Goal: Task Accomplishment & Management: Manage account settings

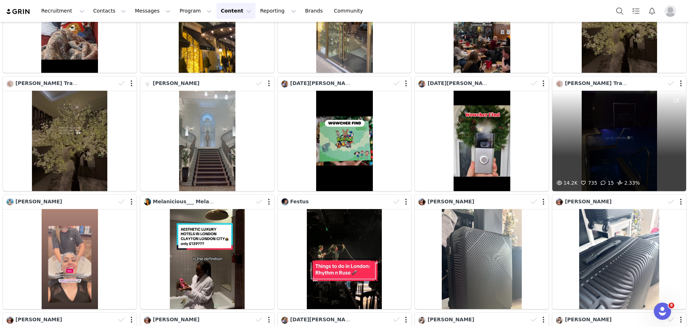
scroll to position [3186, 0]
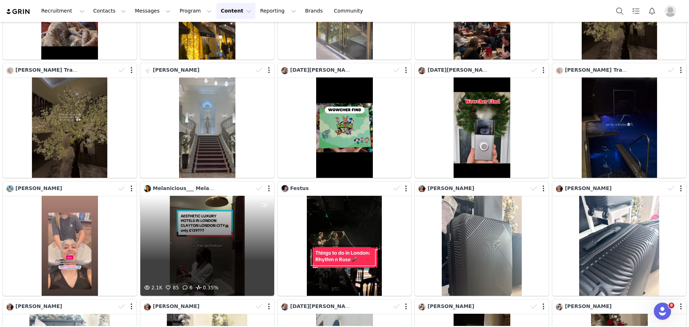
click at [209, 224] on div "2.1K 85 6 0.35%" at bounding box center [207, 246] width 134 height 101
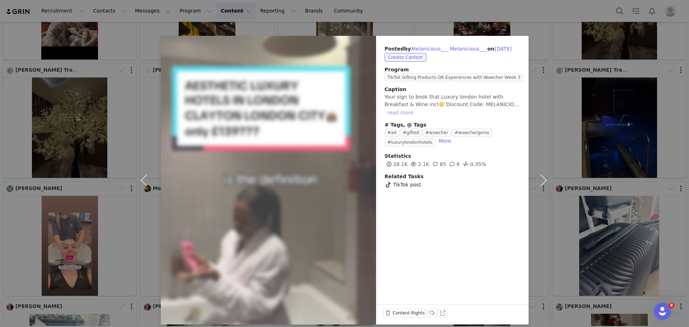
click at [417, 108] on button "read more" at bounding box center [401, 112] width 32 height 9
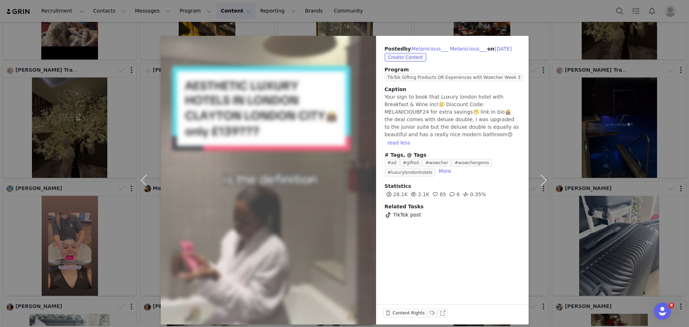
click at [556, 132] on div "Posted by Melanicious___ Melanicious___ on [DATE] Creator Content Program TikTo…" at bounding box center [344, 163] width 689 height 327
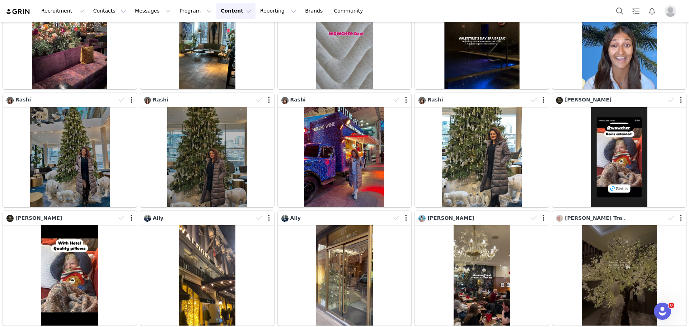
scroll to position [2653, 0]
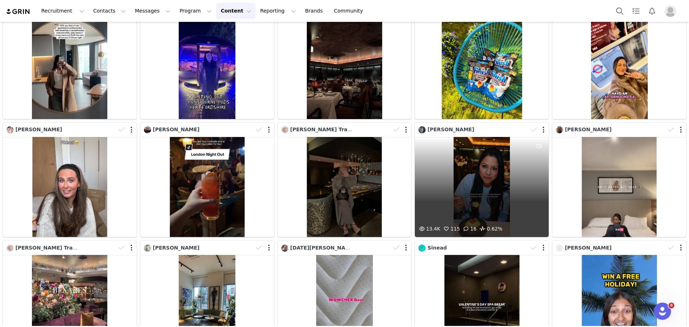
click at [475, 176] on div "13.4K 115 16 0.62%" at bounding box center [482, 187] width 134 height 101
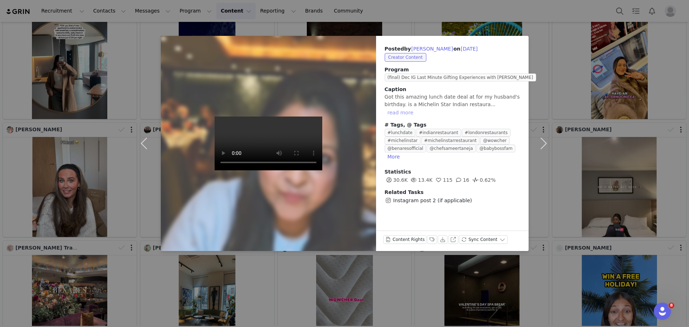
click at [417, 108] on button "read more" at bounding box center [401, 112] width 32 height 9
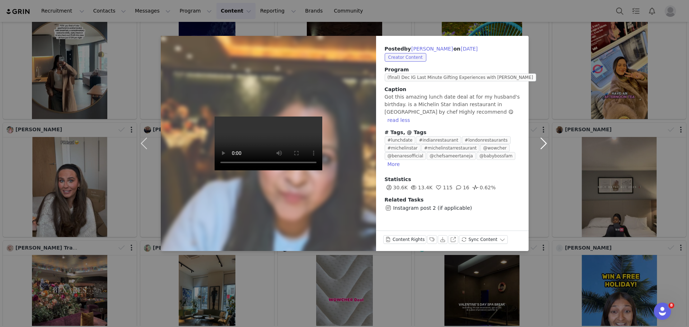
click at [542, 41] on button "button" at bounding box center [544, 143] width 30 height 215
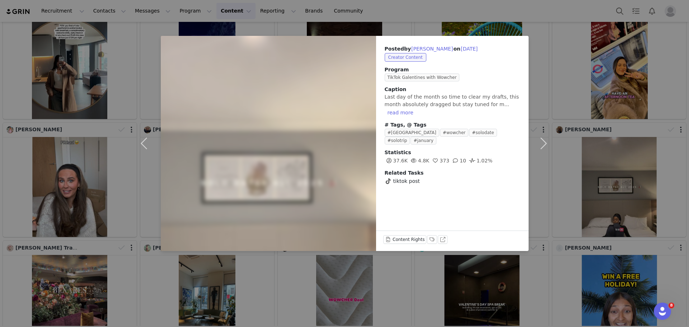
click at [566, 75] on div "Posted by [PERSON_NAME] on [DATE] Creator Content Program TikTok Galentines wit…" at bounding box center [344, 163] width 689 height 327
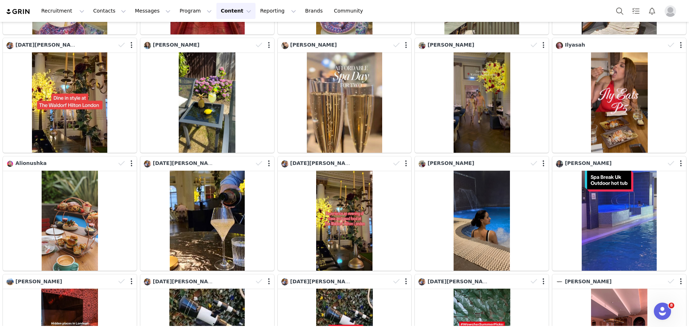
scroll to position [870, 0]
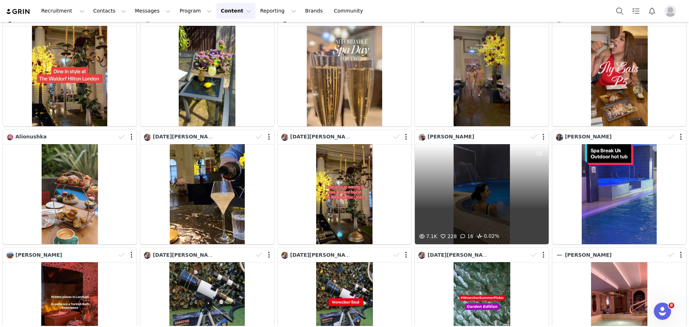
click at [491, 194] on div "7.1K 228 16 0.02%" at bounding box center [482, 194] width 134 height 101
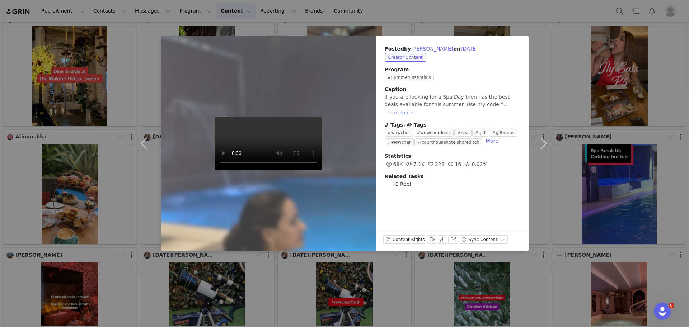
click at [417, 108] on button "read more" at bounding box center [401, 112] width 32 height 9
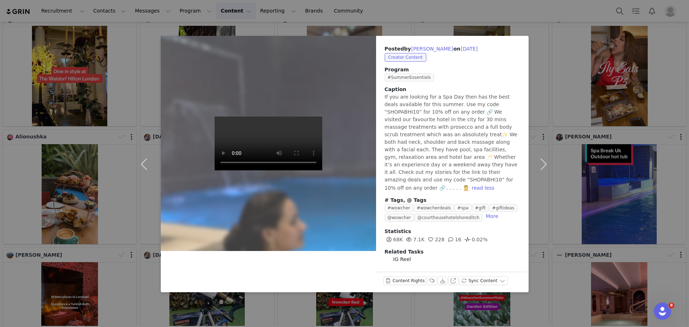
click at [556, 5] on div "Posted by [PERSON_NAME] on [DATE] Creator Content Program #SummerEssentials Cap…" at bounding box center [344, 163] width 689 height 327
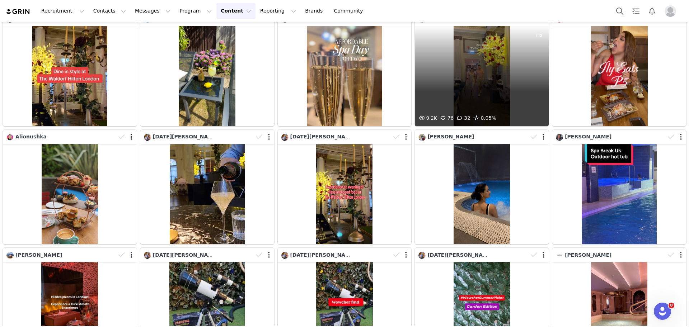
click at [484, 70] on div "9.2K 76 32 0.05%" at bounding box center [482, 76] width 134 height 101
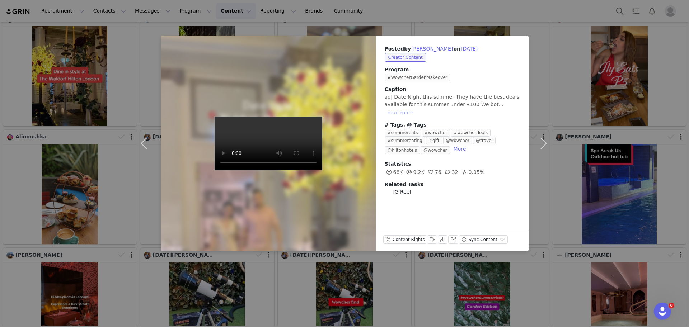
click at [417, 108] on button "read more" at bounding box center [401, 112] width 32 height 9
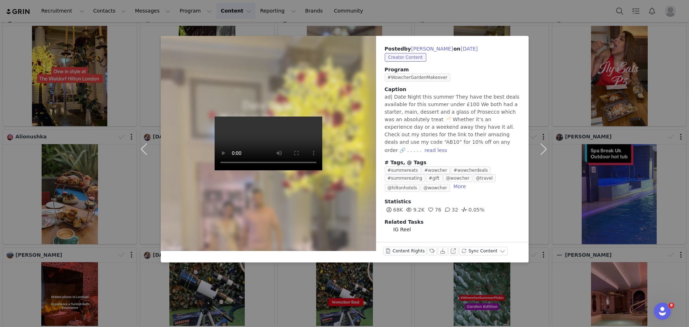
click at [442, 251] on div "Download" at bounding box center [443, 252] width 10 height 11
click at [579, 48] on div "Posted by [PERSON_NAME] on [DATE] Creator Content Program #WowcherGardenMakeove…" at bounding box center [344, 163] width 689 height 327
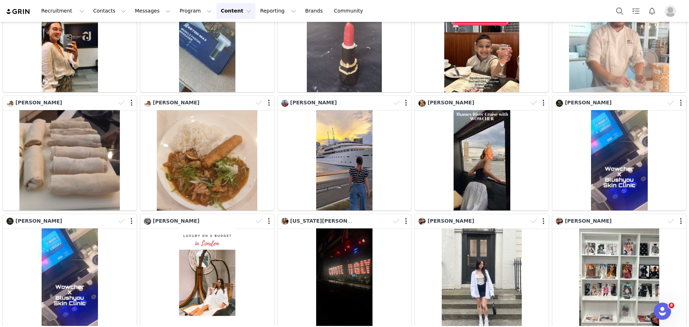
scroll to position [5205, 0]
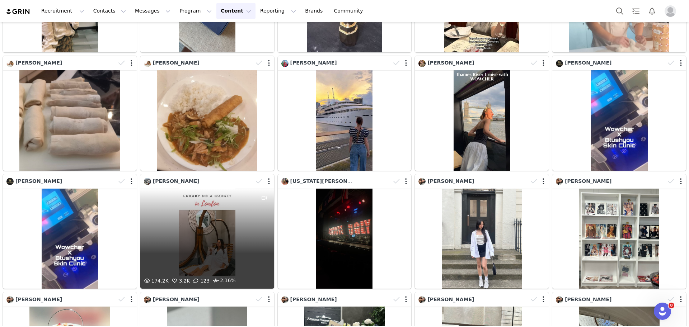
click at [233, 189] on div "174.2K 3.2K 123 2.16%" at bounding box center [207, 239] width 134 height 101
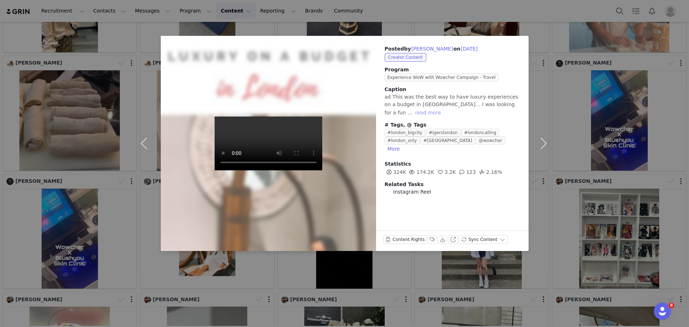
click at [444, 108] on button "read more" at bounding box center [429, 112] width 32 height 9
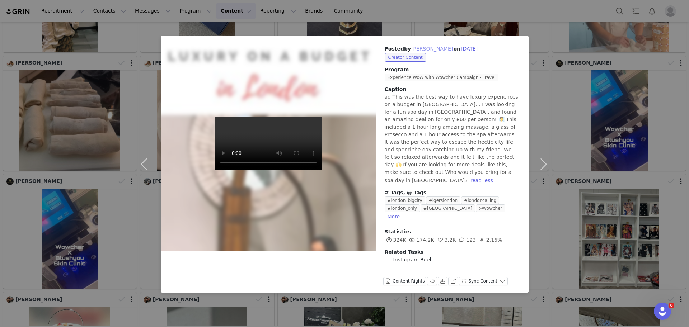
click at [418, 48] on button "[PERSON_NAME]" at bounding box center [432, 49] width 42 height 9
type input "[PERSON_NAME]"
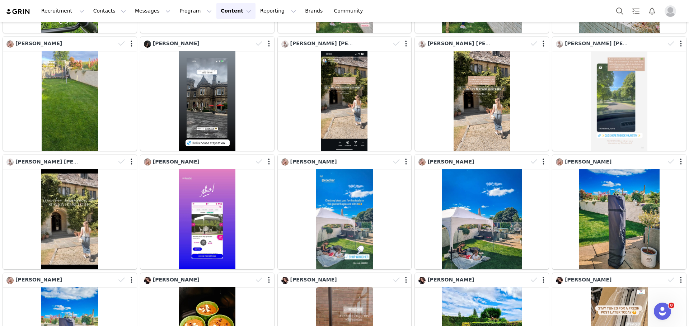
scroll to position [2798, 0]
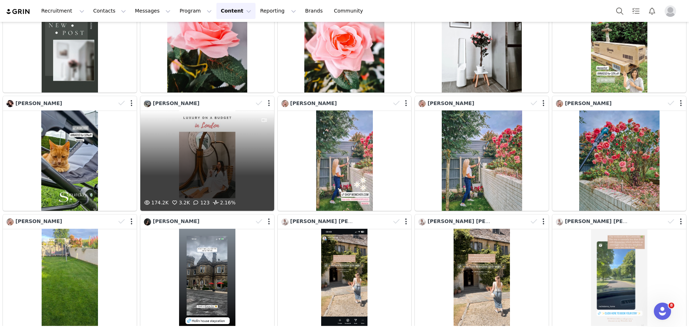
click at [207, 122] on div "174.2K 3.2K 123 2.16%" at bounding box center [207, 161] width 134 height 101
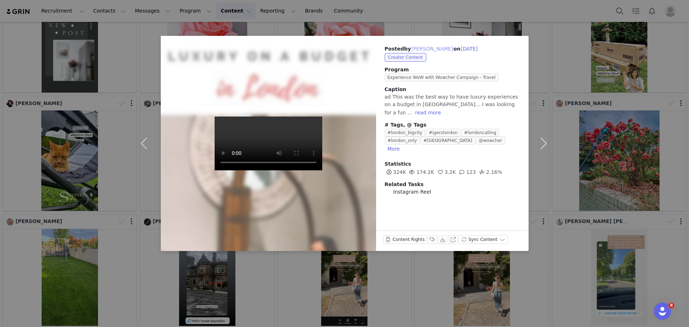
click at [417, 48] on button "[PERSON_NAME]" at bounding box center [432, 49] width 42 height 9
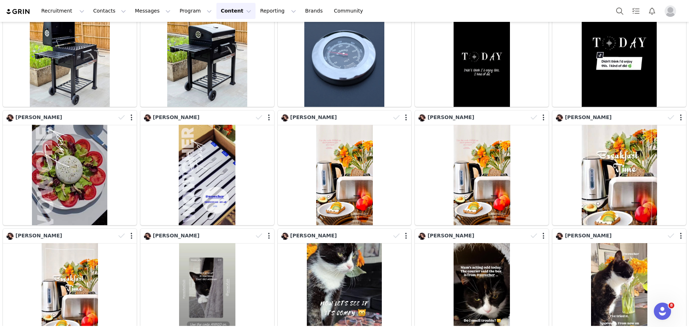
scroll to position [0, 0]
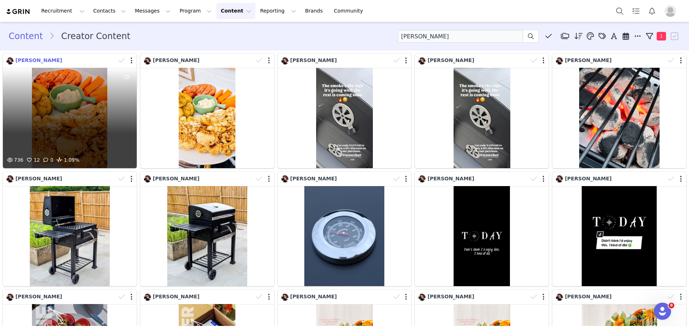
click at [18, 59] on span "[PERSON_NAME]" at bounding box center [38, 60] width 47 height 6
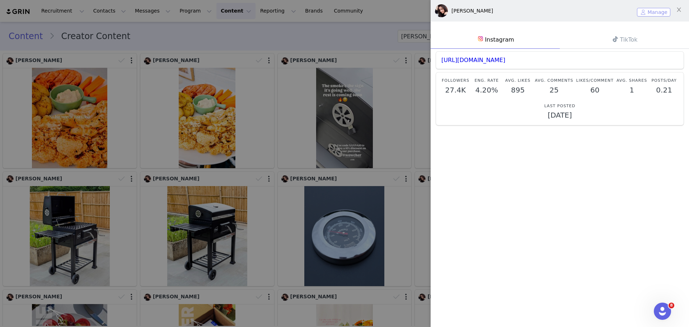
click at [655, 10] on button "Manage" at bounding box center [653, 12] width 33 height 9
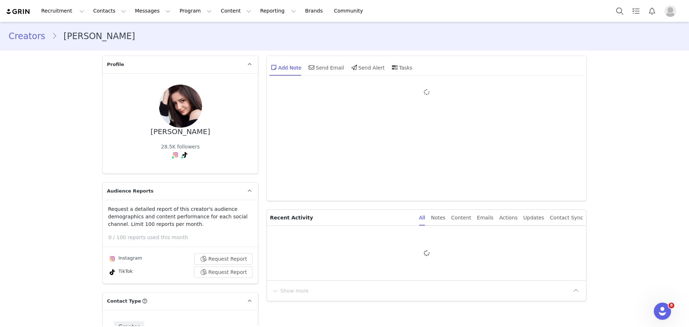
type input "+1 ([GEOGRAPHIC_DATA])"
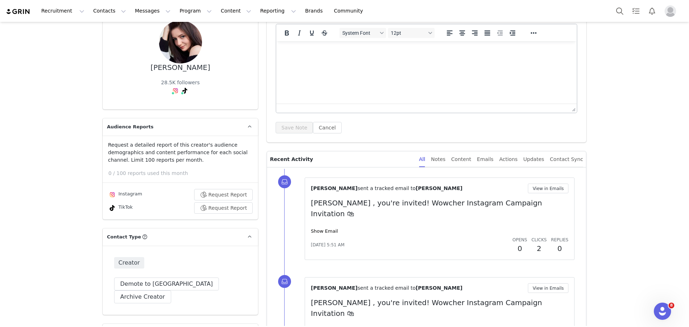
scroll to position [76, 0]
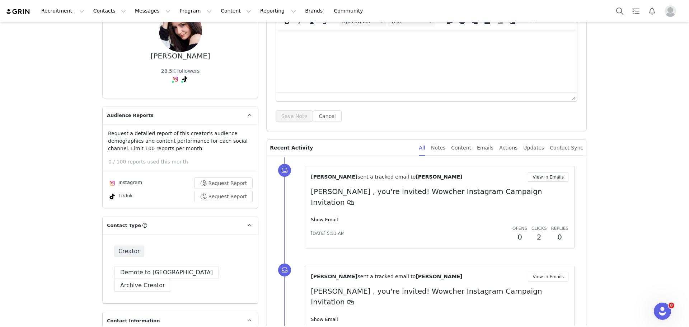
drag, startPoint x: 678, startPoint y: 137, endPoint x: 689, endPoint y: 145, distance: 13.1
click at [689, 145] on section "Creators [PERSON_NAME] Profile [PERSON_NAME] 28.5K followers Audience Reports R…" at bounding box center [344, 174] width 689 height 305
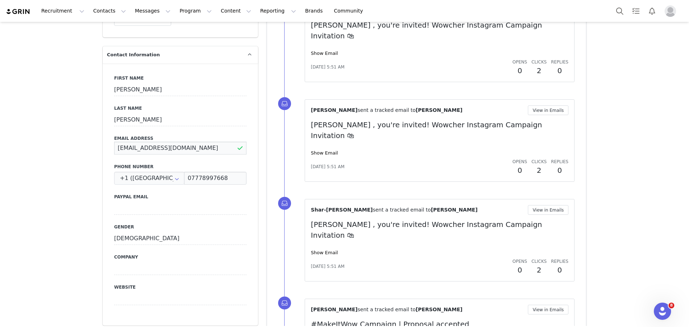
drag, startPoint x: 186, startPoint y: 139, endPoint x: 108, endPoint y: 133, distance: 78.2
click at [108, 133] on div "First Name [PERSON_NAME] Name [PERSON_NAME] Email Address [EMAIL_ADDRESS][DOMAI…" at bounding box center [180, 195] width 155 height 262
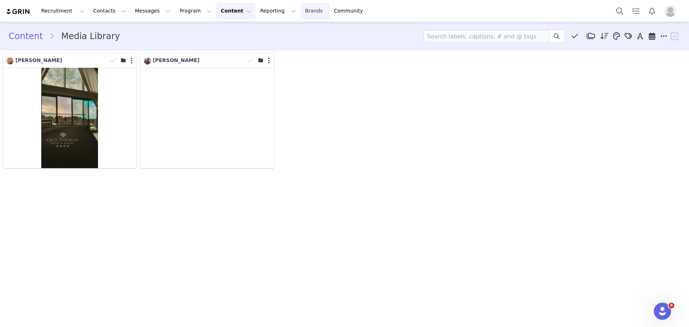
click at [301, 8] on link "Brands Brands" at bounding box center [315, 11] width 28 height 16
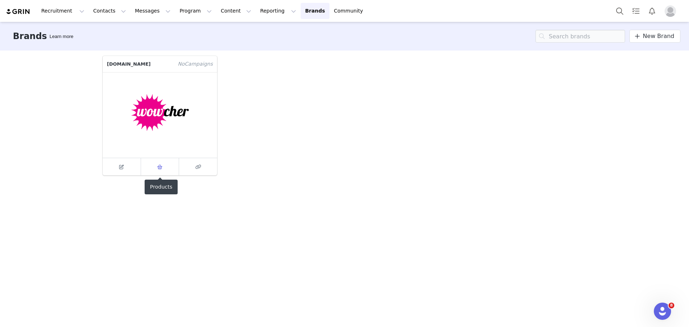
click at [160, 173] on link at bounding box center [160, 166] width 38 height 17
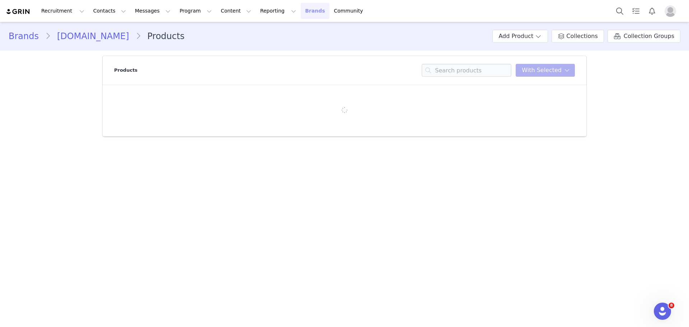
click at [160, 173] on main "Brands [DOMAIN_NAME] Products Add Product Collections Collection Groups Product…" at bounding box center [344, 174] width 689 height 305
click at [478, 73] on input at bounding box center [467, 70] width 90 height 13
paste input "TGI Fridays: 10 Cocktails Boozy Brunch"
type input "TGI Fridays: 10 Cocktails Boozy Brunch"
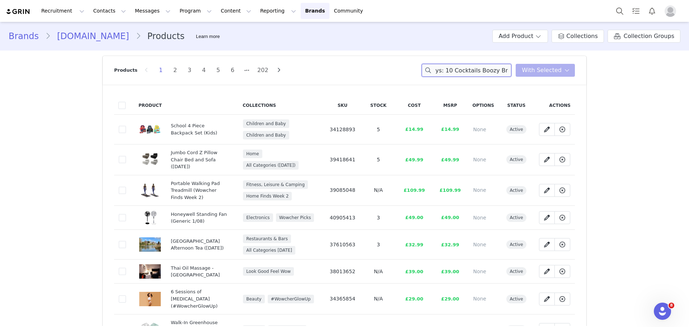
click at [478, 68] on input "TGI Fridays: 10 Cocktails Boozy Brunch" at bounding box center [467, 70] width 90 height 13
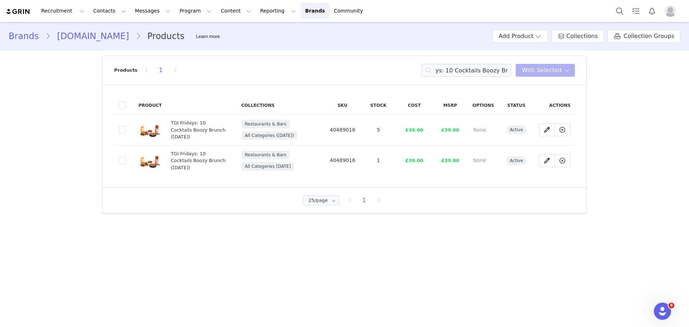
scroll to position [0, 0]
drag, startPoint x: 364, startPoint y: 131, endPoint x: 333, endPoint y: 127, distance: 32.2
click at [333, 127] on tr "2eadbb65-fa8d-4232-b036-c60d4e9bb0b9 TGI Fridays: 10 Cocktails Boozy Brunch ([D…" at bounding box center [344, 130] width 461 height 31
copy span "40489016"
click at [217, 13] on button "Content Content" at bounding box center [236, 11] width 39 height 16
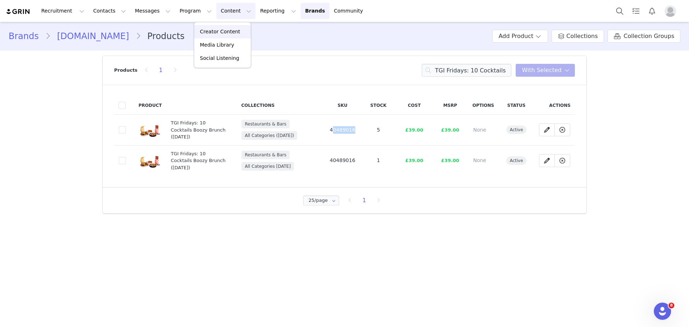
click at [218, 28] on p "Creator Content" at bounding box center [220, 32] width 40 height 8
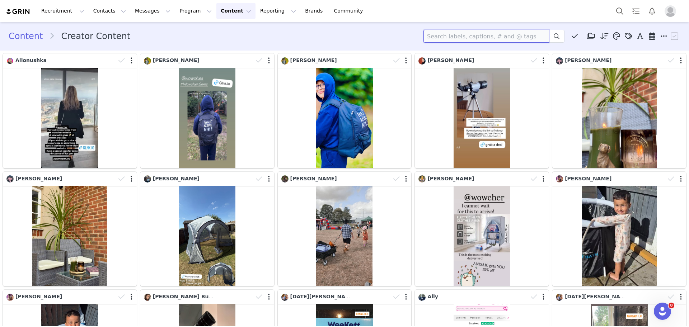
click at [456, 41] on input at bounding box center [487, 36] width 126 height 13
click at [554, 38] on icon at bounding box center [557, 36] width 6 height 6
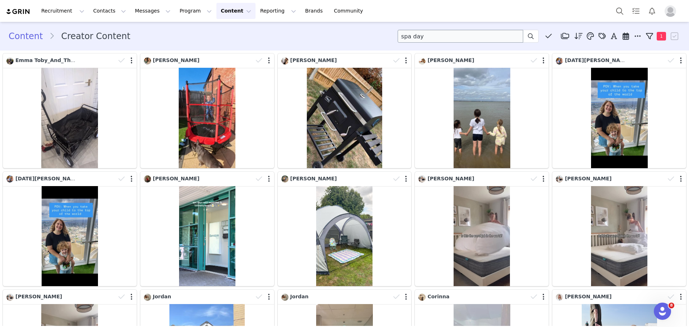
drag, startPoint x: 496, startPoint y: 29, endPoint x: 435, endPoint y: 33, distance: 61.2
click at [435, 33] on div "Content Creator Content spa day Media Library (2) Old Thorns Case Study (2) New…" at bounding box center [344, 36] width 689 height 24
drag, startPoint x: 435, startPoint y: 33, endPoint x: 335, endPoint y: 27, distance: 99.6
click at [335, 27] on div "Content Creator Content spa day Media Library (2) Old Thorns Case Study (2) New…" at bounding box center [344, 36] width 689 height 24
type input "S"
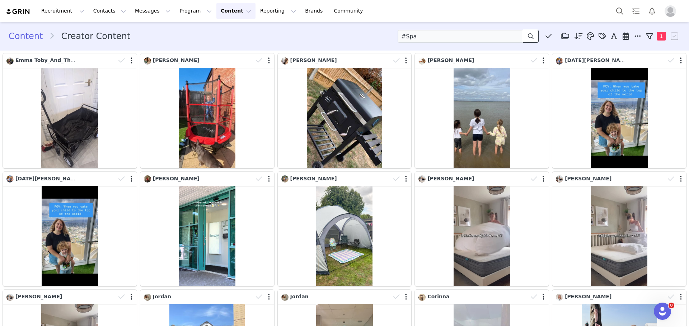
click at [528, 33] on icon at bounding box center [531, 36] width 6 height 6
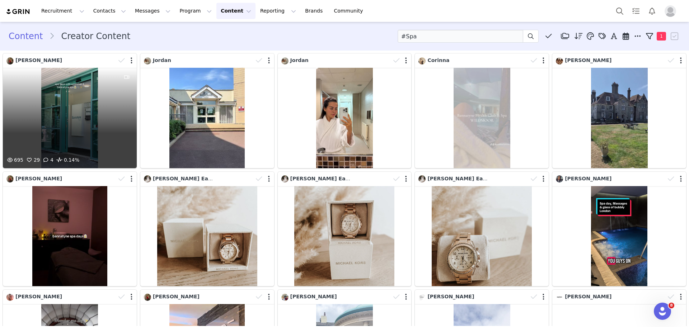
click at [68, 122] on div "695 29 4 0.14%" at bounding box center [70, 118] width 134 height 101
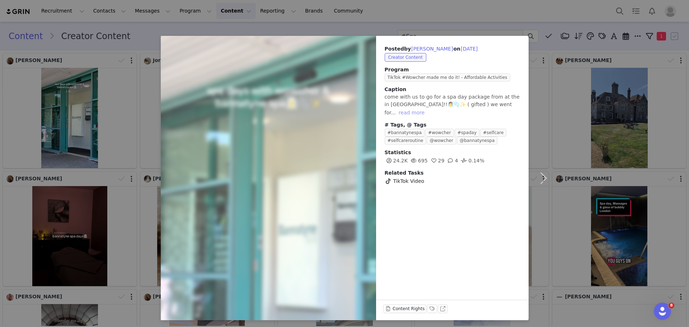
click at [428, 108] on button "read more" at bounding box center [412, 112] width 32 height 9
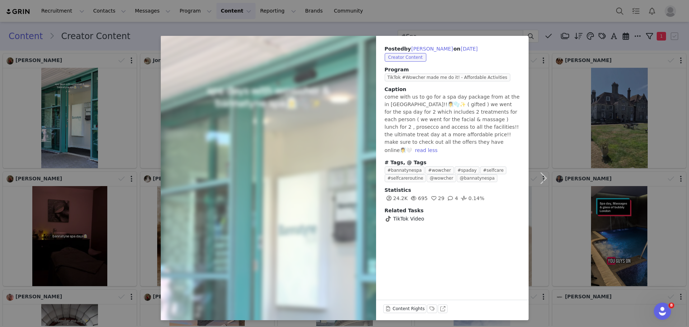
click at [651, 62] on div "Posted by [PERSON_NAME] on [DATE] Creator Content Program TikTok #Wowcher made …" at bounding box center [344, 163] width 689 height 327
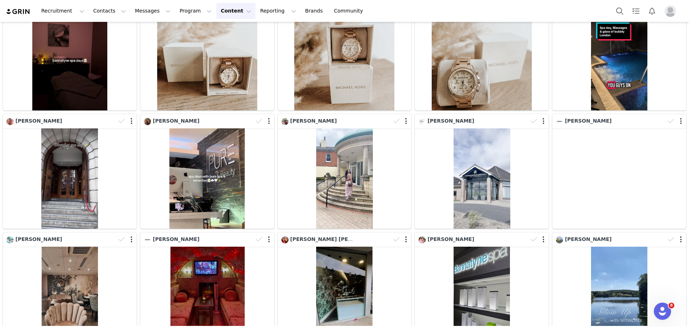
scroll to position [190, 0]
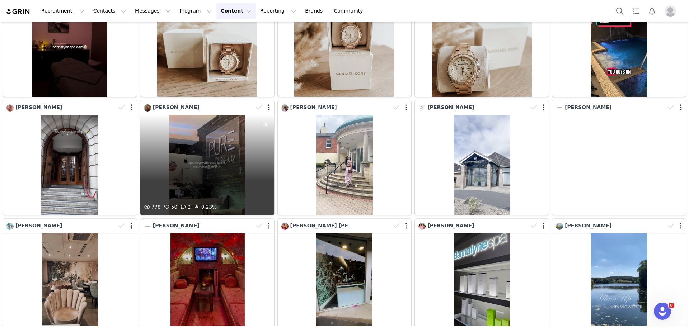
click at [212, 163] on div "778 50 2 0.23%" at bounding box center [207, 165] width 134 height 101
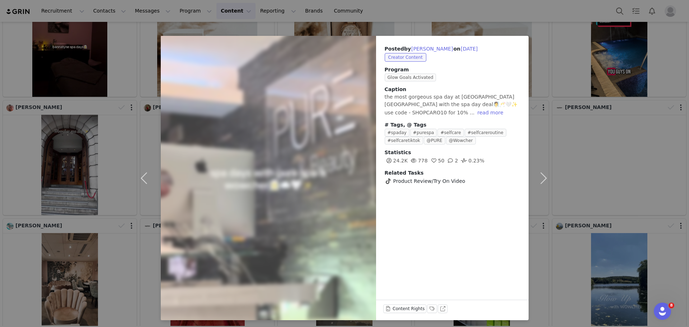
click at [561, 101] on div "Posted by [PERSON_NAME] on [DATE] Creator Content Program Glow Goals Activated …" at bounding box center [344, 163] width 689 height 327
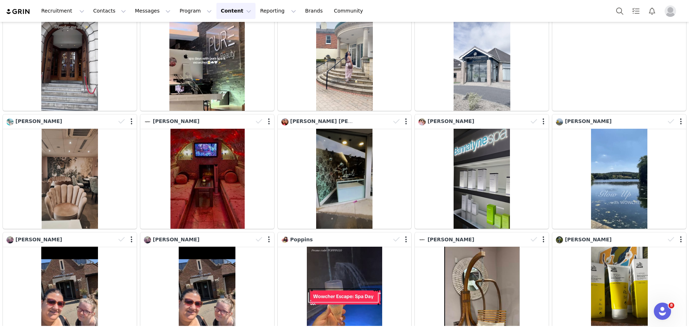
scroll to position [301, 0]
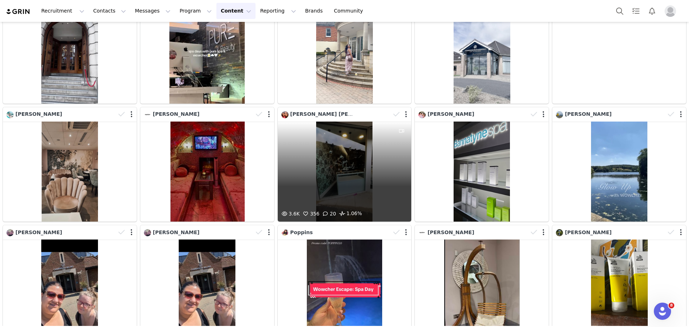
click at [324, 161] on div "3.6K 356 20 1.06%" at bounding box center [345, 172] width 134 height 101
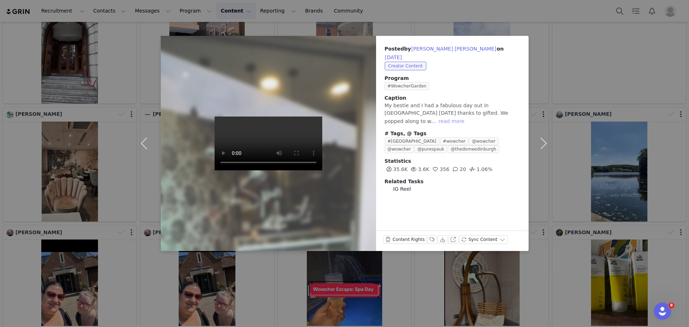
click at [468, 117] on button "read more" at bounding box center [452, 121] width 32 height 9
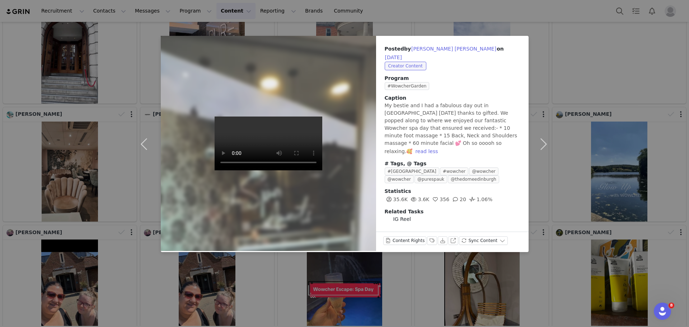
click at [610, 52] on div "Posted by [PERSON_NAME] [PERSON_NAME] on [DATE] Creator Content Program #Wowche…" at bounding box center [344, 163] width 689 height 327
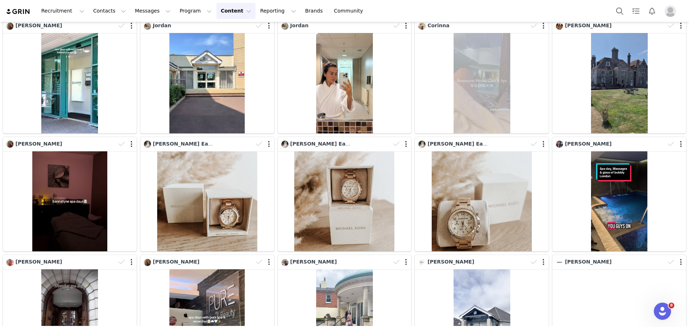
scroll to position [0, 0]
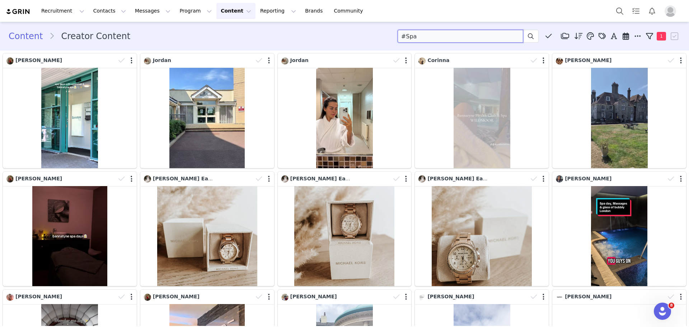
drag, startPoint x: 412, startPoint y: 35, endPoint x: 353, endPoint y: 32, distance: 59.4
click at [353, 32] on div "Content Creator Content #Spa Media Library (2) Old Thorns Case Study (2) New Fo…" at bounding box center [345, 36] width 672 height 13
click at [523, 32] on button at bounding box center [531, 36] width 16 height 13
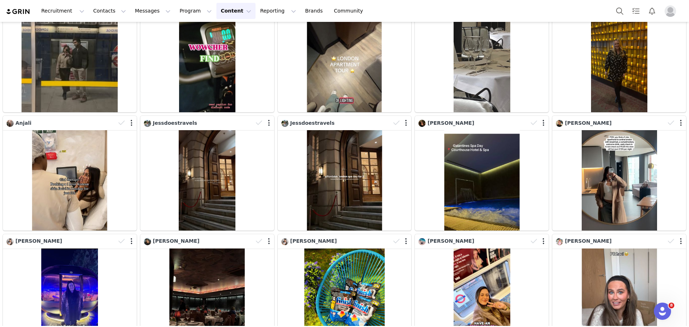
scroll to position [2444, 0]
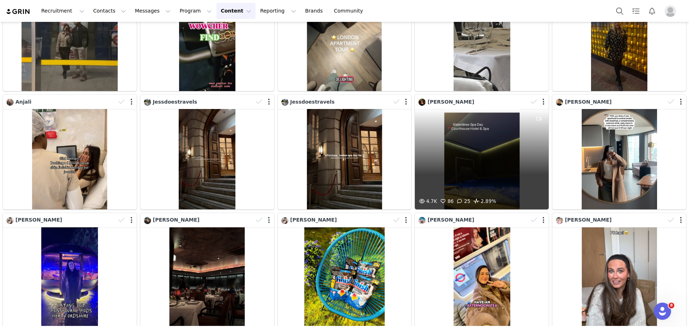
click at [466, 130] on div "4.7K 86 25 2.89%" at bounding box center [482, 159] width 134 height 101
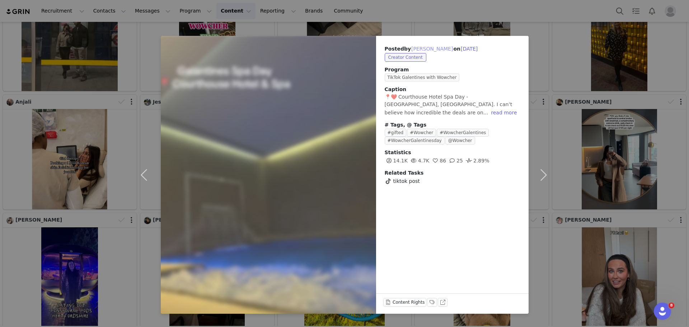
click at [420, 48] on button "[PERSON_NAME]" at bounding box center [432, 49] width 42 height 9
type input "[PERSON_NAME]"
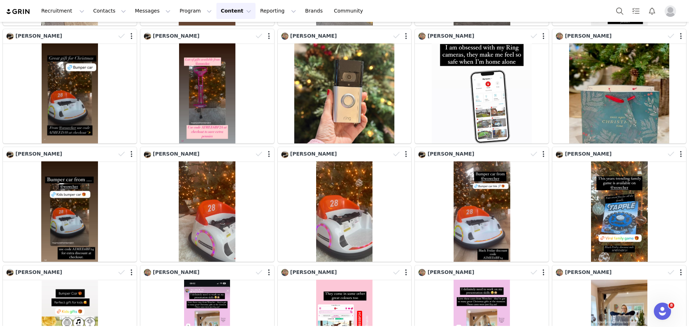
scroll to position [0, 0]
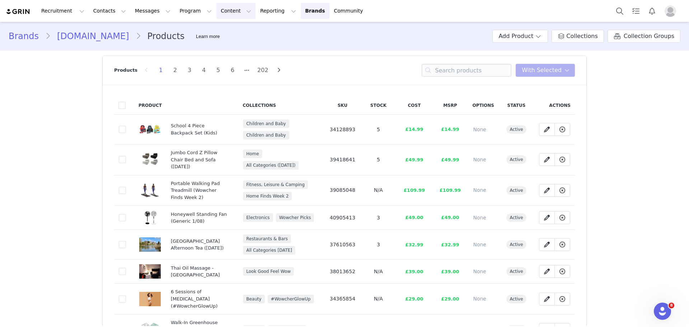
click at [219, 11] on button "Content Content" at bounding box center [236, 11] width 39 height 16
click at [220, 34] on p "Creator Content" at bounding box center [220, 32] width 40 height 8
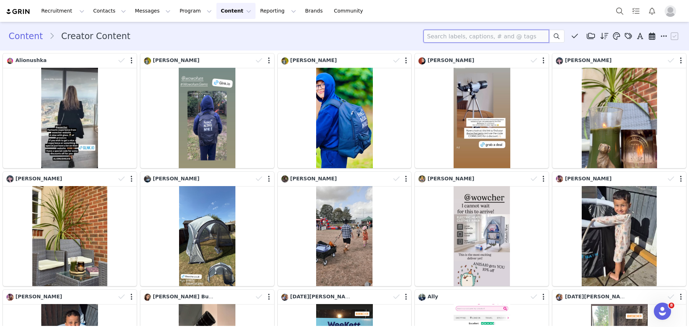
click at [506, 34] on input at bounding box center [487, 36] width 126 height 13
type input "#[GEOGRAPHIC_DATA]"
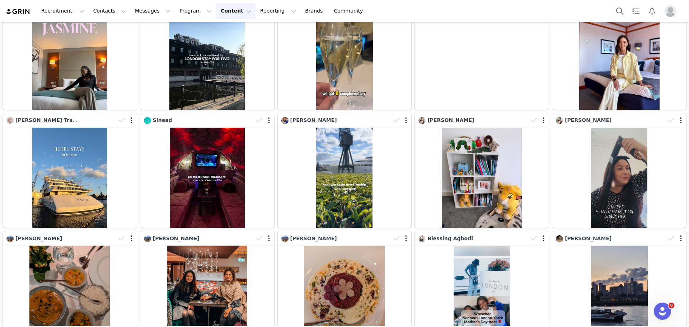
scroll to position [1495, 0]
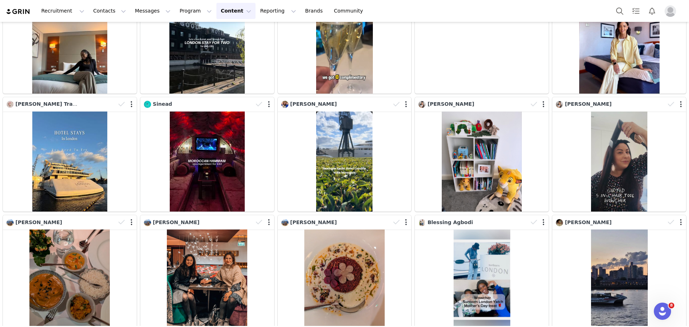
drag, startPoint x: 688, startPoint y: 249, endPoint x: 14, endPoint y: 14, distance: 713.1
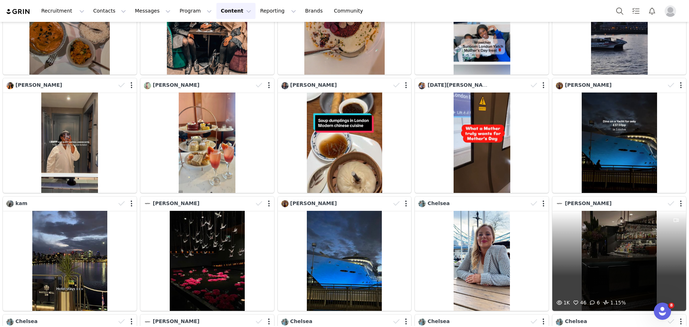
scroll to position [1747, 0]
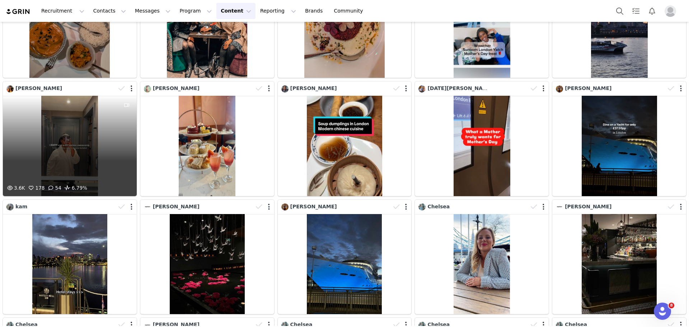
click at [65, 130] on div "3.6K 178 54 6.79%" at bounding box center [70, 146] width 134 height 101
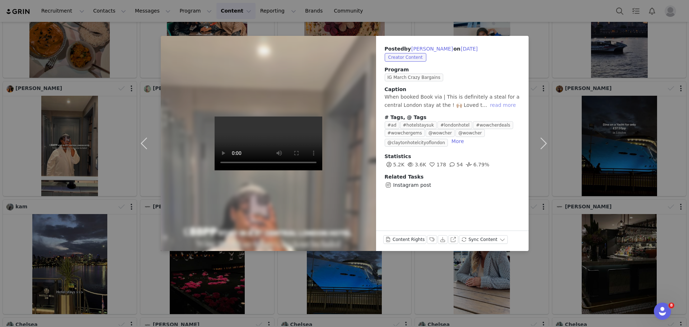
click at [487, 104] on button "read more" at bounding box center [503, 105] width 32 height 9
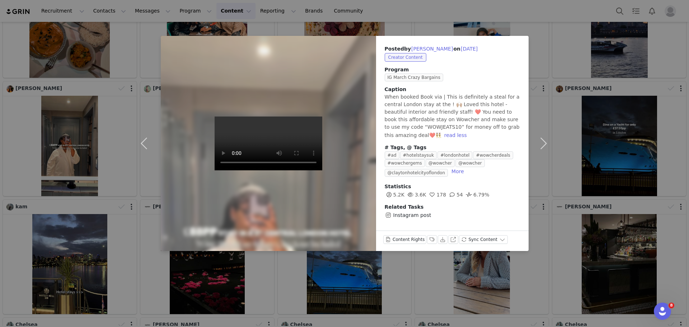
click at [603, 108] on div "Posted by [PERSON_NAME] on [DATE] Creator Content Program IG March Crazy Bargai…" at bounding box center [344, 163] width 689 height 327
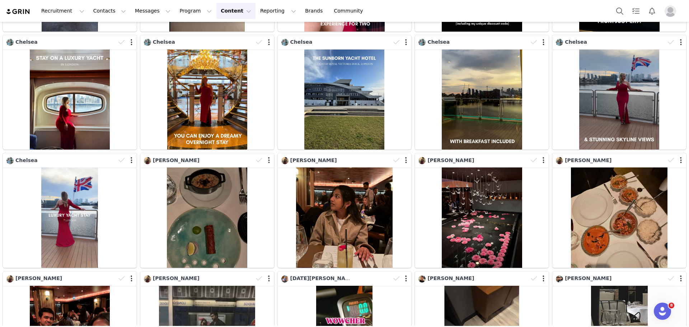
scroll to position [2138, 0]
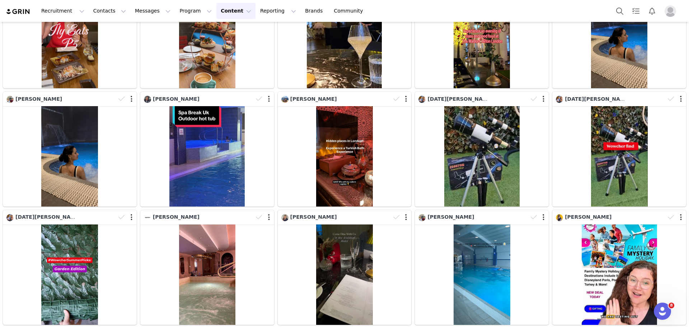
scroll to position [1293, 0]
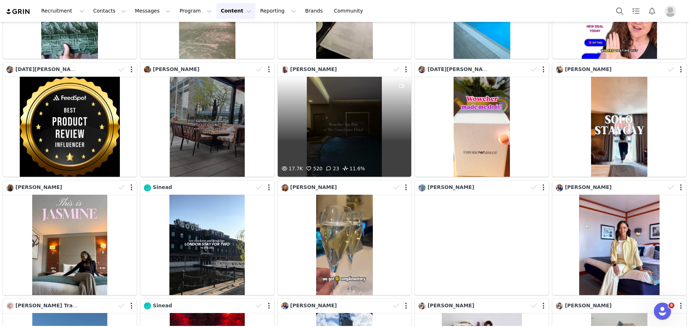
click at [366, 107] on div "17.7K 520 23 11.6%" at bounding box center [345, 127] width 134 height 101
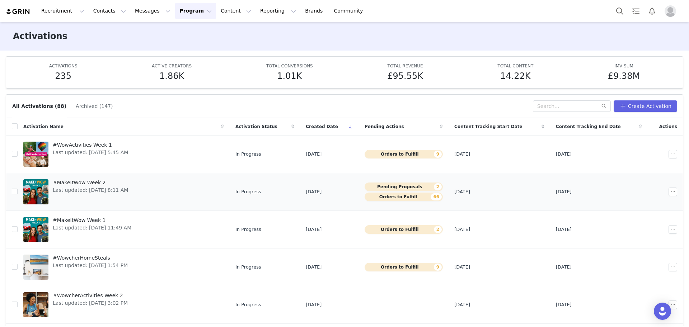
click at [90, 187] on span "Last updated: Sep 2, 2025 8:11 AM" at bounding box center [90, 191] width 75 height 8
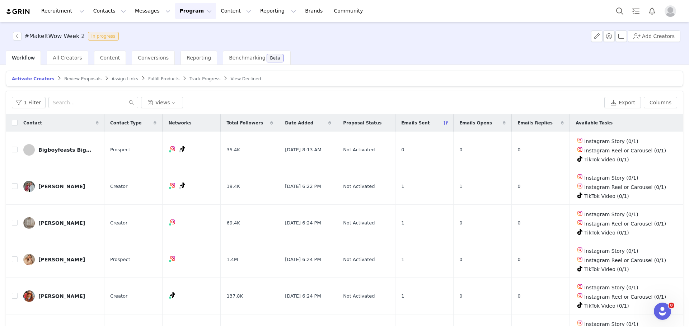
click at [73, 82] on article "Activate Creators Review Proposals Assign Links Fulfill Products Track Progress…" at bounding box center [345, 79] width 678 height 16
click at [67, 76] on span "Review Proposals" at bounding box center [82, 78] width 37 height 5
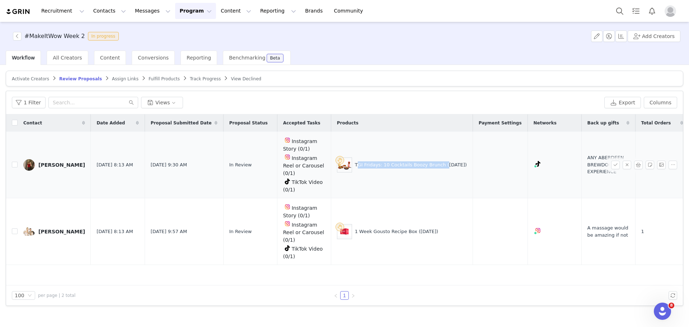
drag, startPoint x: 438, startPoint y: 161, endPoint x: 357, endPoint y: 159, distance: 80.8
click at [357, 159] on div "TGI Fridays: 10 Cocktails Boozy Brunch ([DATE])" at bounding box center [402, 165] width 130 height 15
copy div "TGI Fridays: 10 Cocktails Boozy Brunch"
click at [614, 161] on button "button" at bounding box center [616, 165] width 9 height 9
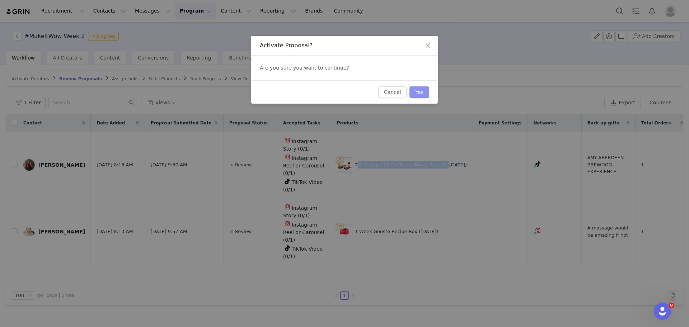
click at [423, 91] on button "Yes" at bounding box center [420, 92] width 20 height 11
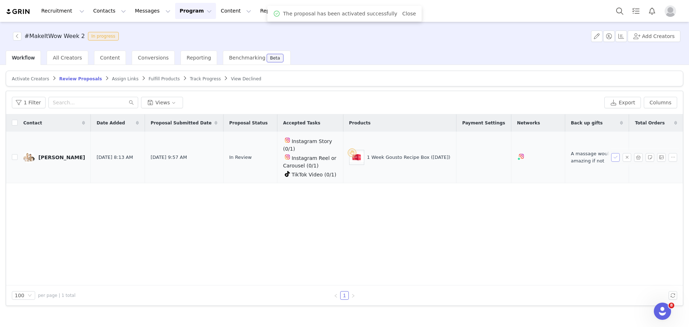
click at [614, 154] on button "button" at bounding box center [616, 157] width 9 height 9
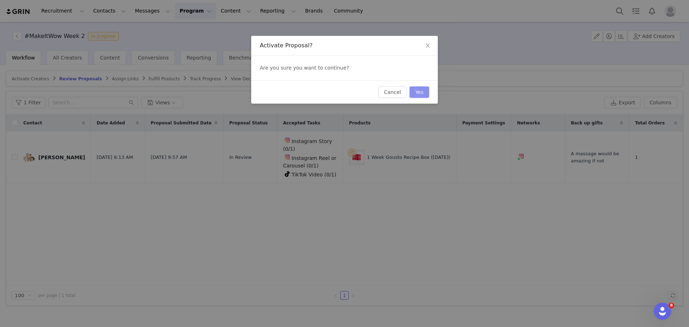
click at [417, 94] on button "Yes" at bounding box center [420, 92] width 20 height 11
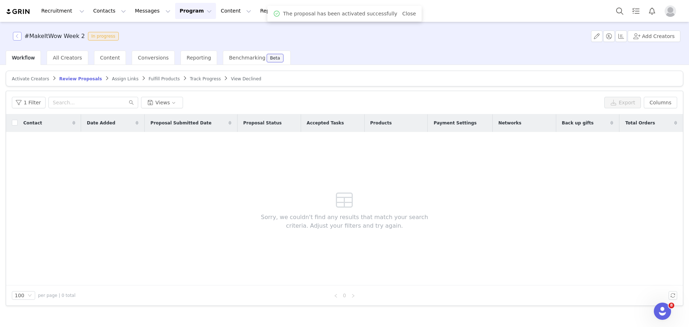
click at [15, 38] on button "button" at bounding box center [17, 36] width 9 height 9
